Goal: Task Accomplishment & Management: Use online tool/utility

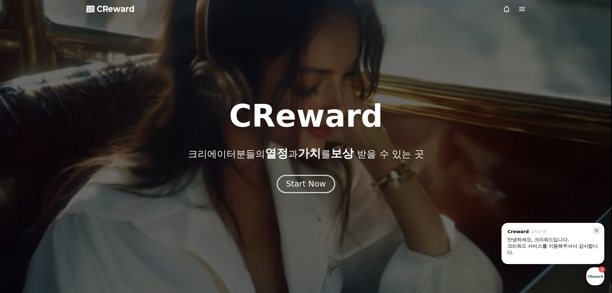
click at [314, 184] on div "Start Now" at bounding box center [306, 183] width 40 height 11
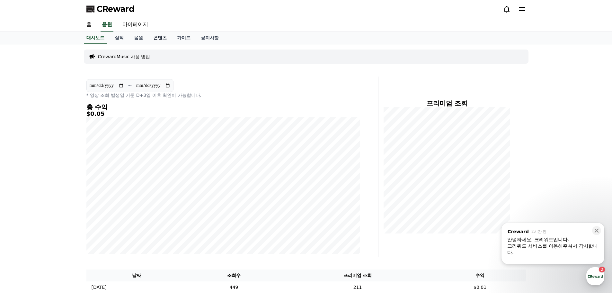
click at [164, 39] on link "콘텐츠" at bounding box center [160, 38] width 24 height 12
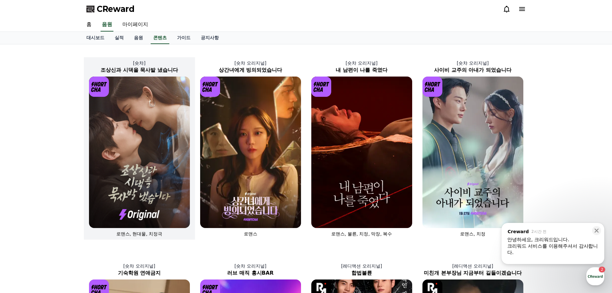
click at [155, 109] on img at bounding box center [139, 151] width 101 height 151
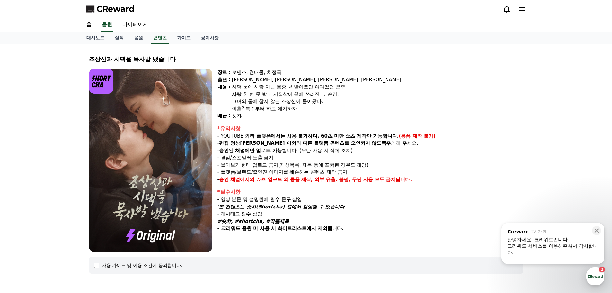
select select
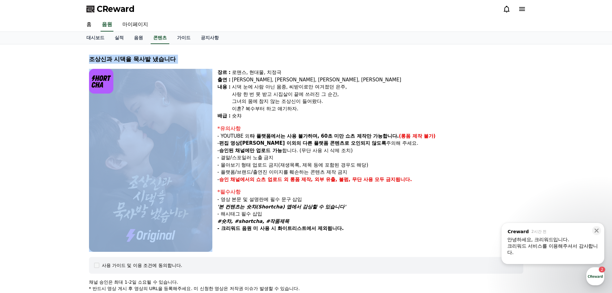
drag, startPoint x: 86, startPoint y: 57, endPoint x: 179, endPoint y: 64, distance: 92.7
click at [179, 64] on div "조상[DEMOGRAPHIC_DATA]과 시댁을 묵사발 냈습니다 장르 : 로맨스, 현대물, 치정극 출연 : [PERSON_NAME], [PERS…" at bounding box center [305, 257] width 439 height 416
copy div "조상신과 시댁을 묵사발 냈습니다"
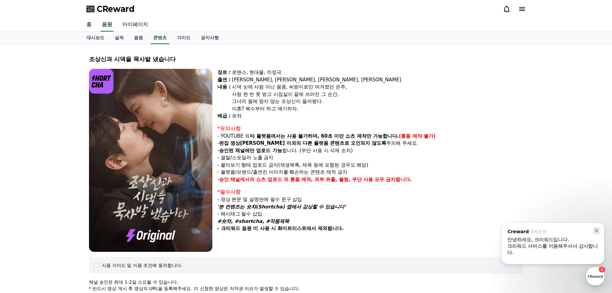
click at [561, 247] on div "크리워드 서비스를 이용해주셔서 감사합니다." at bounding box center [552, 249] width 91 height 13
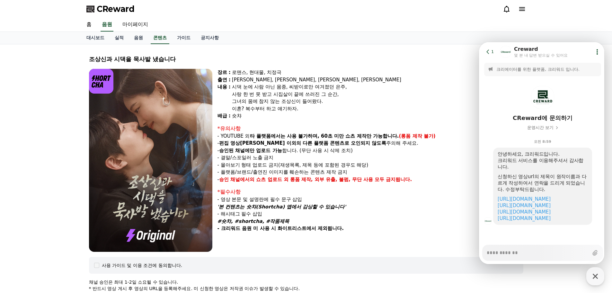
scroll to position [26, 0]
click at [421, 56] on div "조상신과 시댁을 묵사발 냈습니다" at bounding box center [306, 59] width 434 height 9
click at [596, 276] on icon "button" at bounding box center [595, 275] width 5 height 5
type textarea "*"
